Goal: Submit feedback/report problem: Submit feedback/report problem

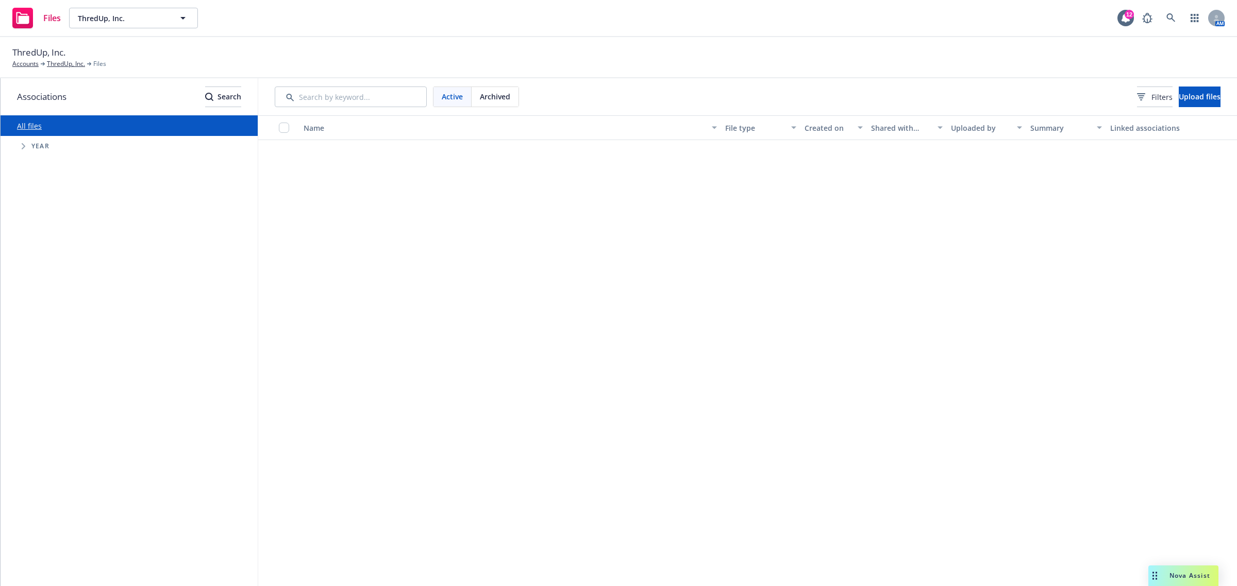
scroll to position [1803, 0]
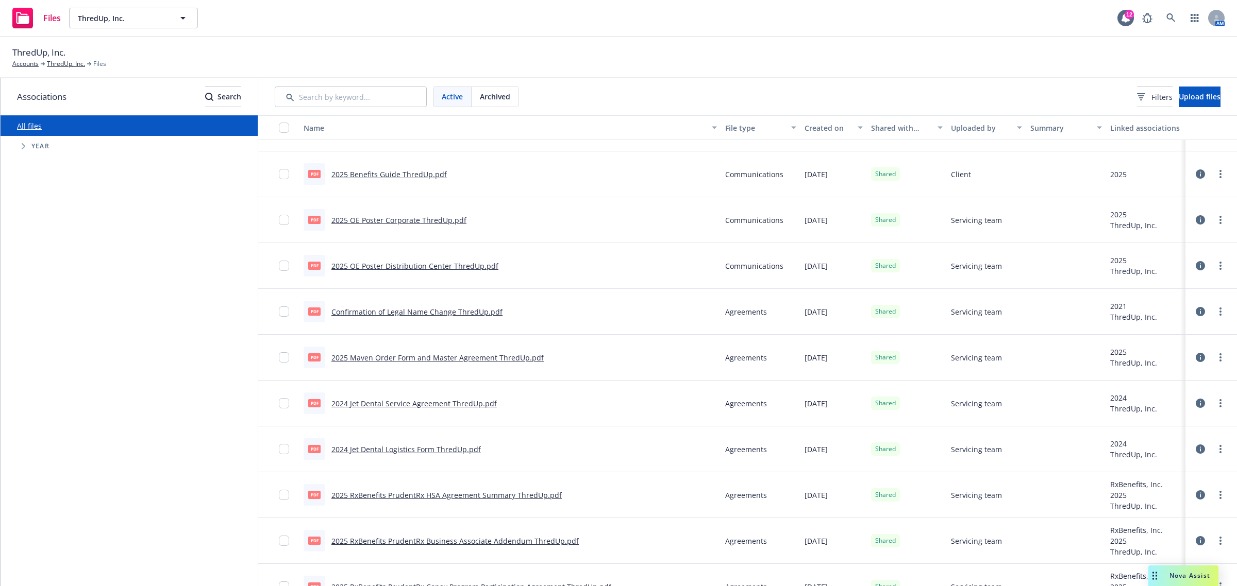
click at [1192, 576] on span "Nova Assist" at bounding box center [1189, 575] width 41 height 9
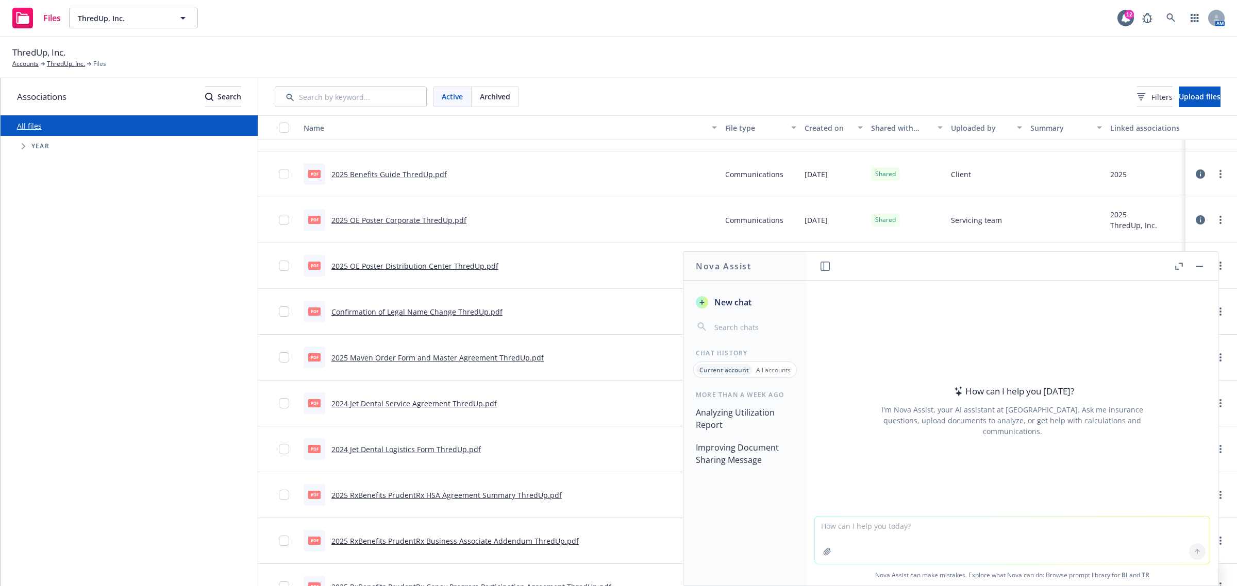
click at [965, 542] on textarea at bounding box center [1012, 540] width 395 height 47
paste textarea "Thanks for filling out the form. Are you able to provide an email and phone num…"
type textarea "make this flow better "Thanks for filling out the form. Are you able to provide…"
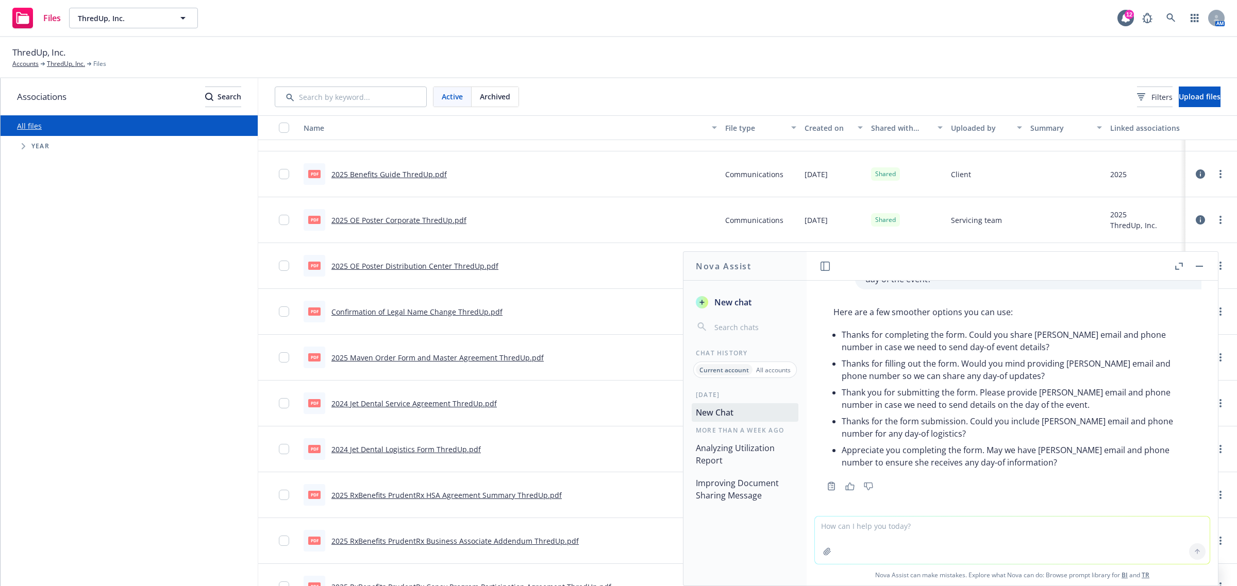
scroll to position [47, 0]
drag, startPoint x: 1075, startPoint y: 349, endPoint x: 849, endPoint y: 346, distance: 225.7
click at [849, 346] on li "Thanks for completing the form. Could you share [PERSON_NAME] email and phone n…" at bounding box center [1015, 339] width 349 height 29
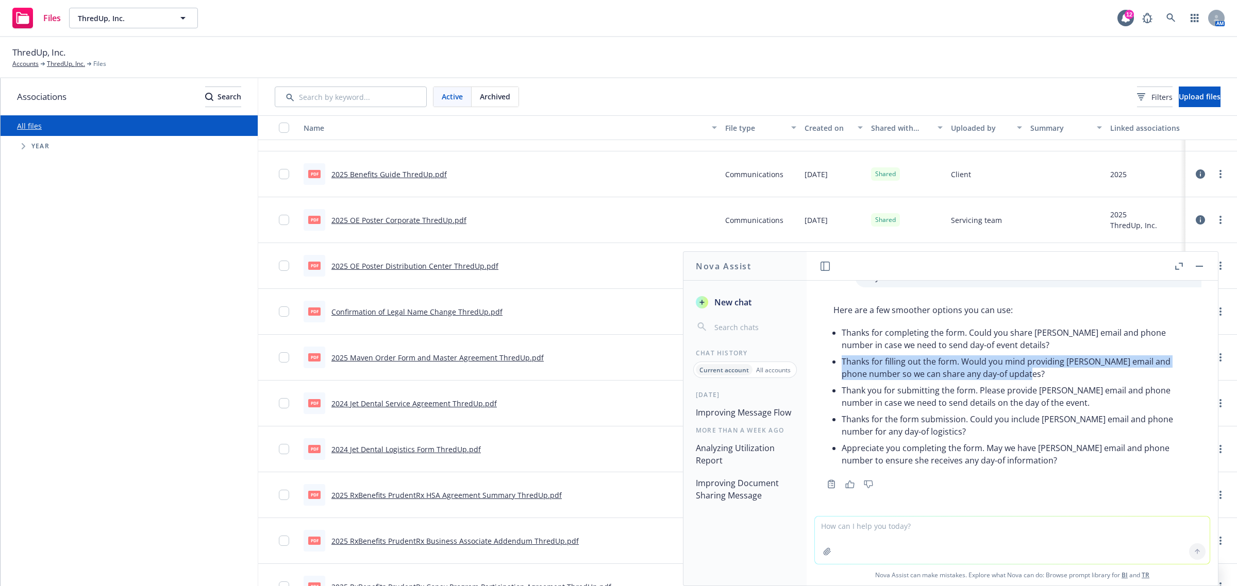
drag, startPoint x: 952, startPoint y: 375, endPoint x: 840, endPoint y: 364, distance: 112.3
click at [840, 364] on div "Here are a few smoother options you can use: Thanks for completing the form. Co…" at bounding box center [1012, 386] width 378 height 173
copy li "Thanks for filling out the form. Would you mind providing [PERSON_NAME] email a…"
